Goal: Check status: Check status

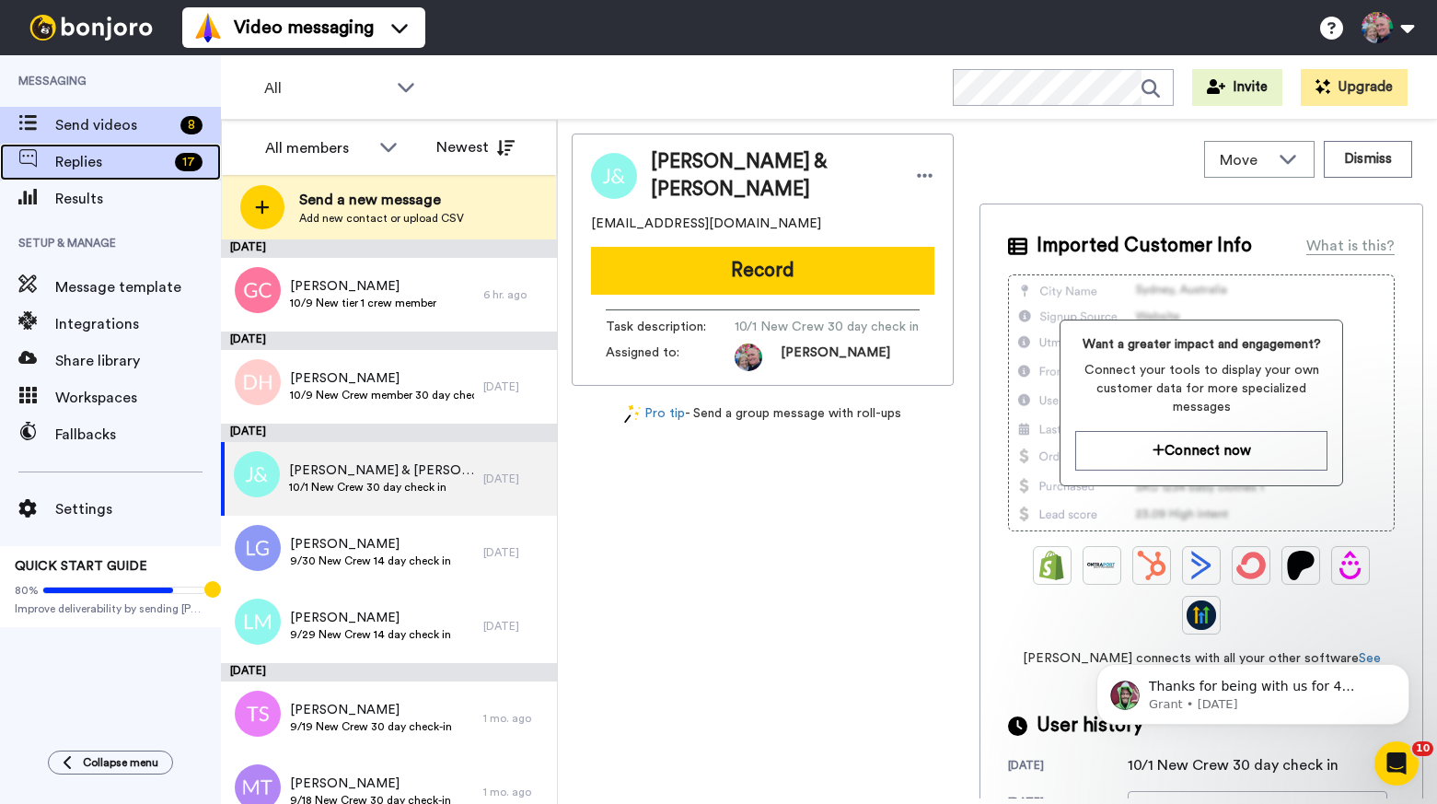
click at [91, 168] on span "Replies" at bounding box center [111, 162] width 112 height 22
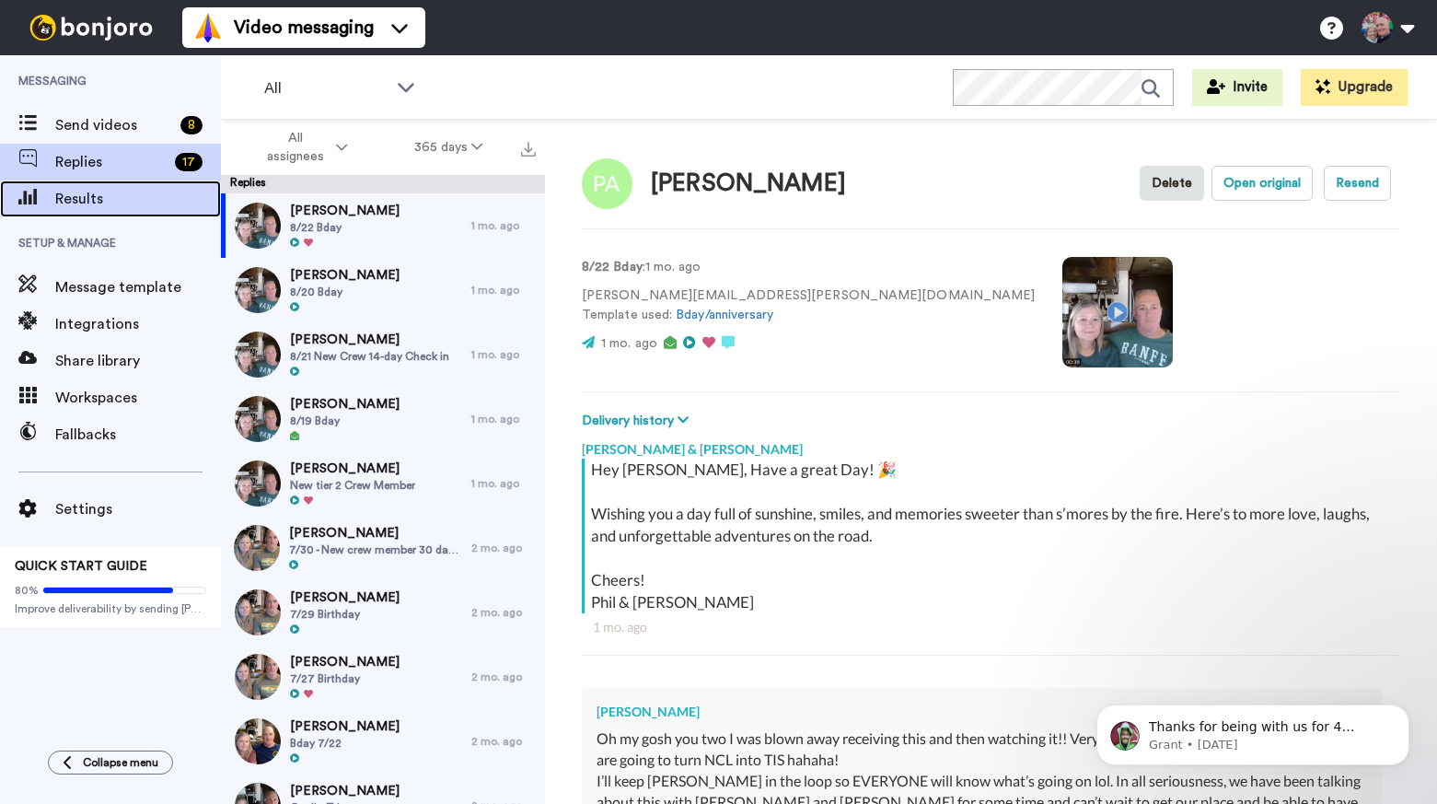
click at [139, 201] on span "Results" at bounding box center [138, 199] width 166 height 22
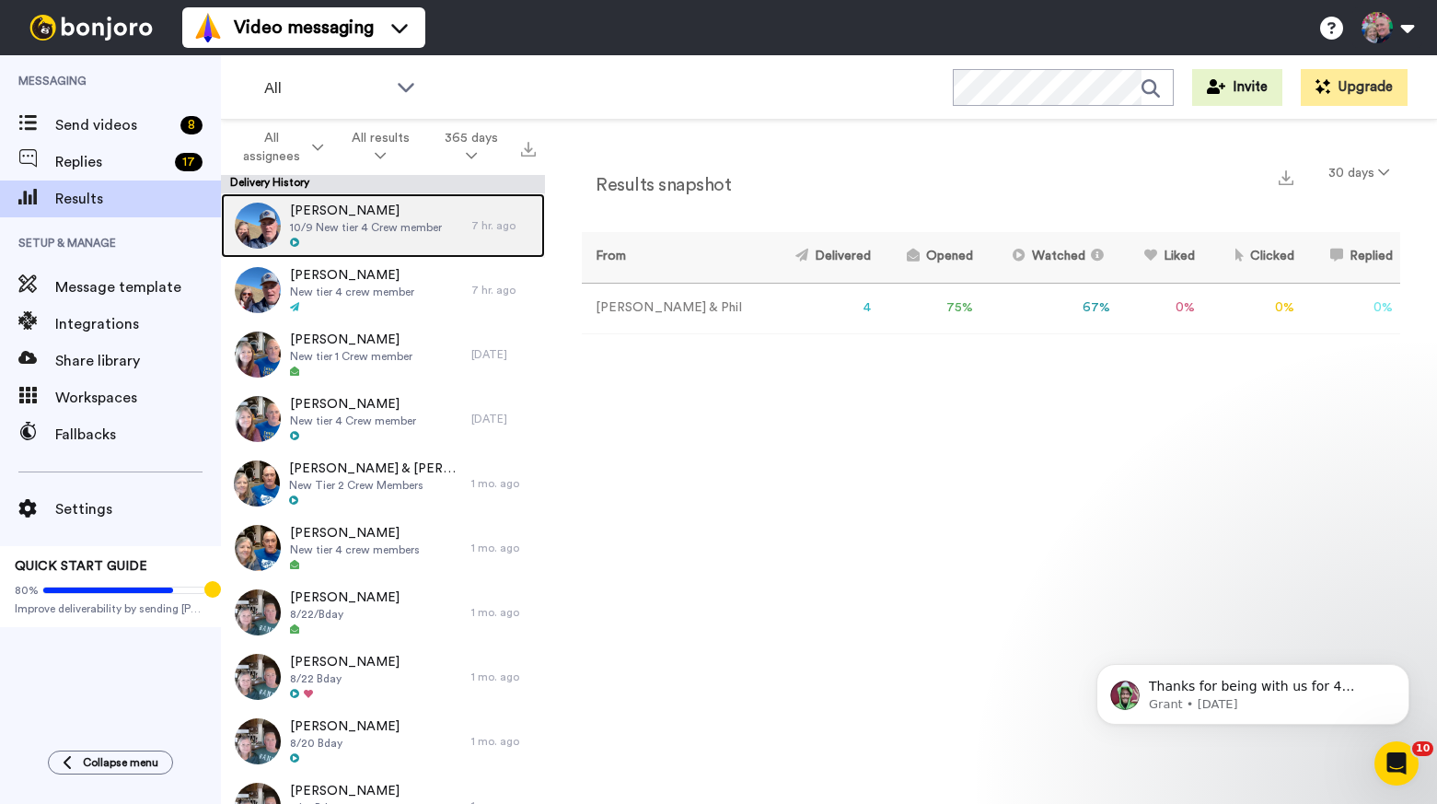
click at [401, 241] on div at bounding box center [366, 243] width 152 height 13
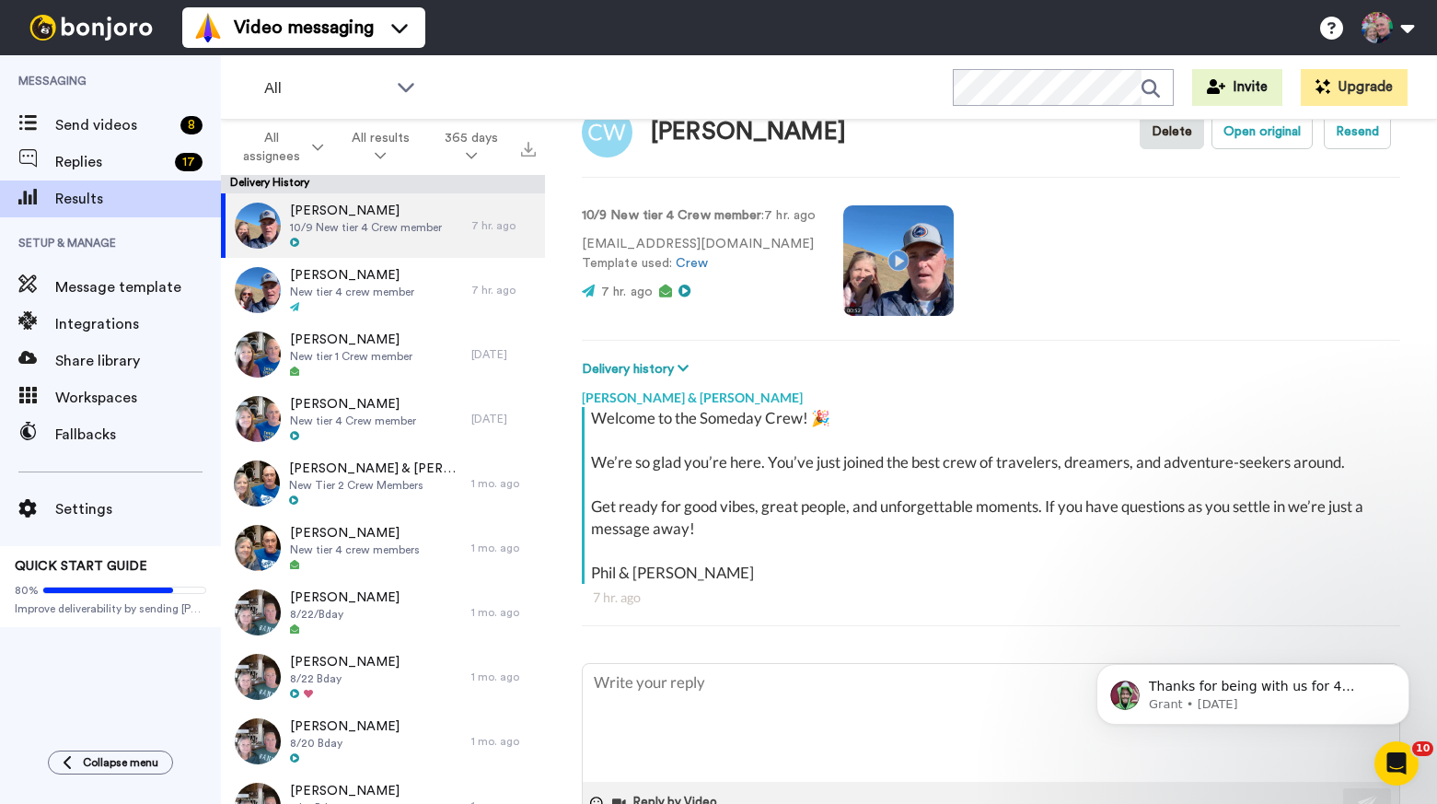
scroll to position [8, 0]
